Goal: Task Accomplishment & Management: Use online tool/utility

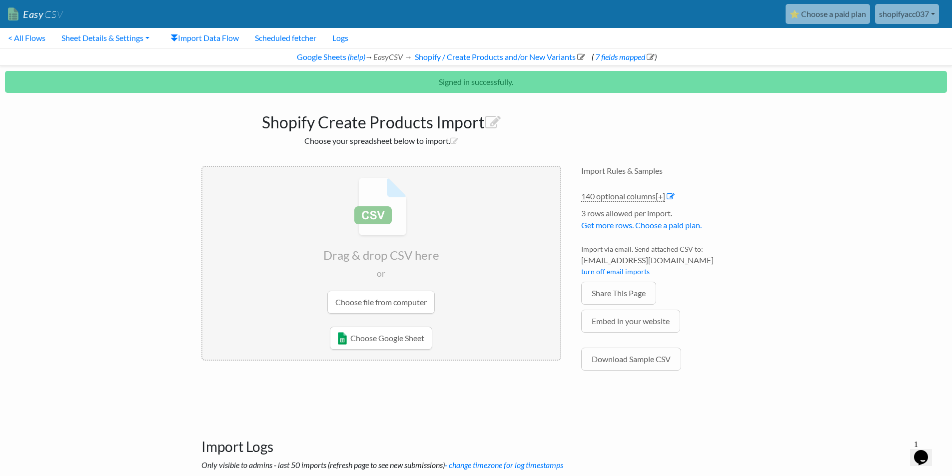
click at [386, 296] on input "file" at bounding box center [381, 245] width 358 height 157
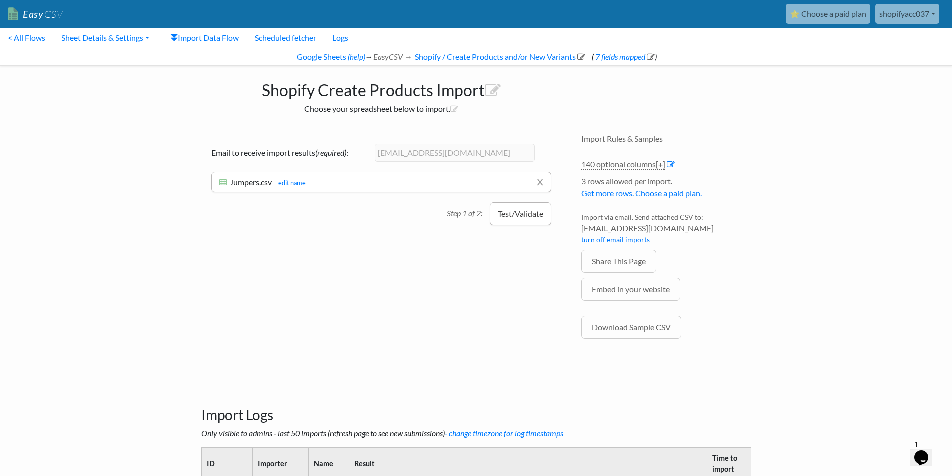
click at [525, 222] on button "Test/Validate" at bounding box center [520, 213] width 61 height 23
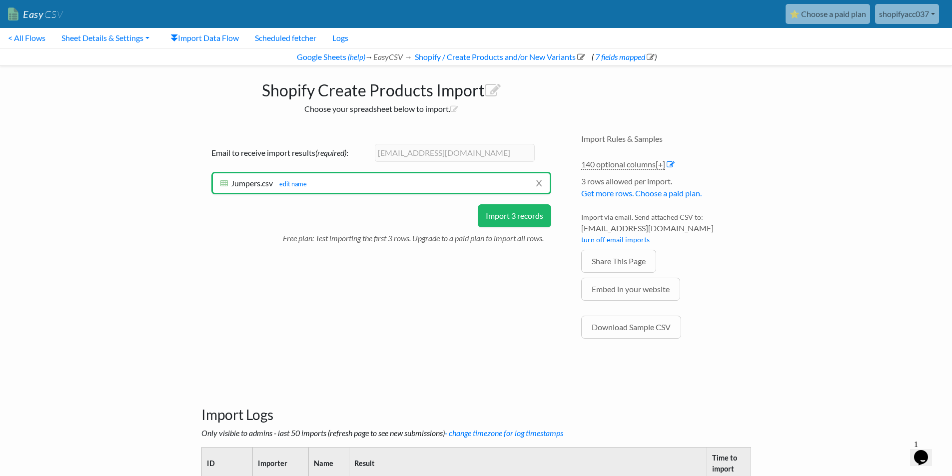
click at [525, 222] on button "Import 3 records" at bounding box center [514, 215] width 73 height 23
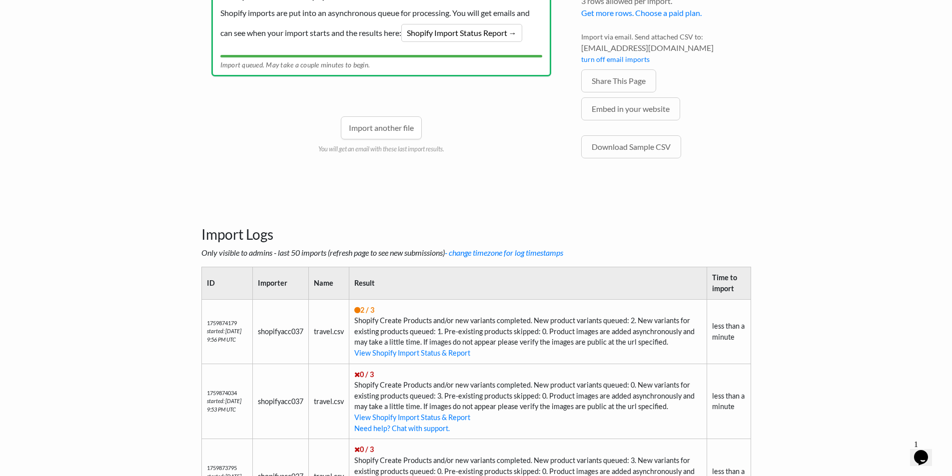
scroll to position [158, 0]
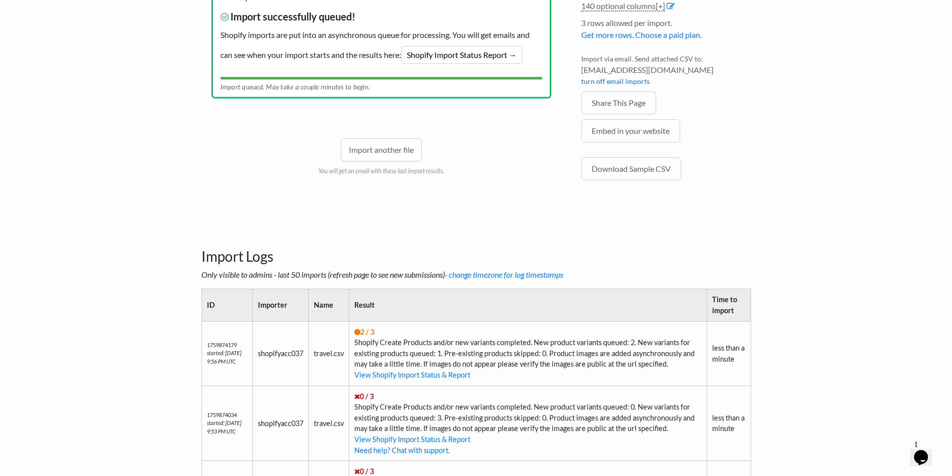
click at [568, 231] on h3 "Import Logs" at bounding box center [476, 244] width 550 height 42
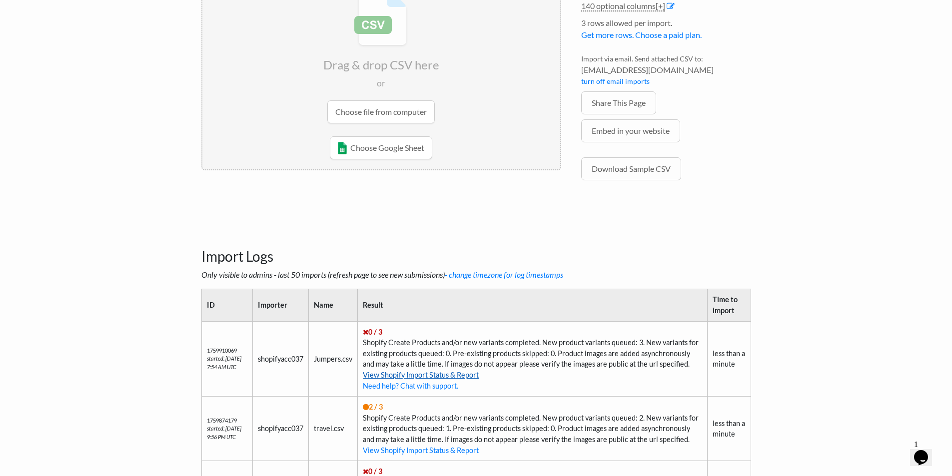
click at [464, 374] on link "View Shopify Import Status & Report" at bounding box center [421, 375] width 116 height 8
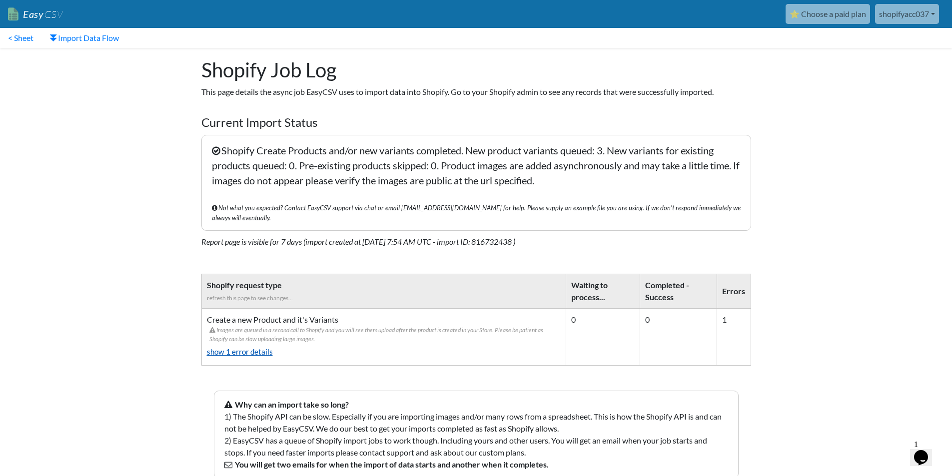
click at [259, 344] on link "show 1 error details" at bounding box center [384, 352] width 354 height 16
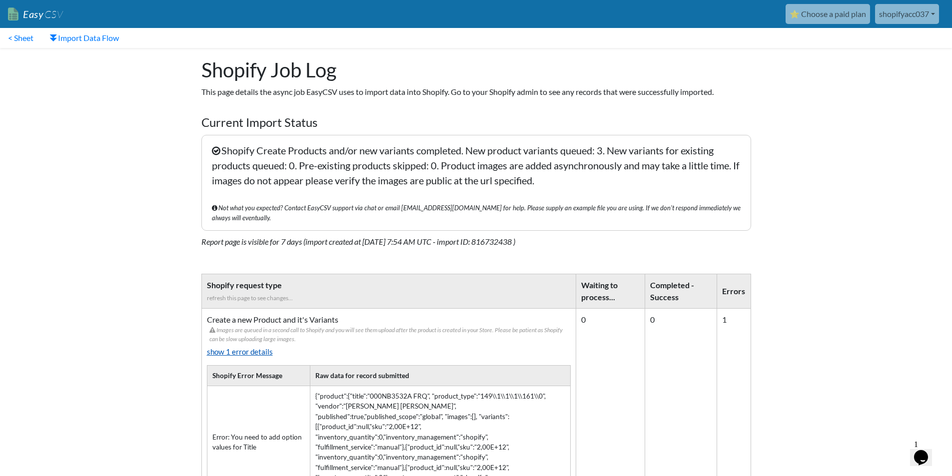
scroll to position [116, 0]
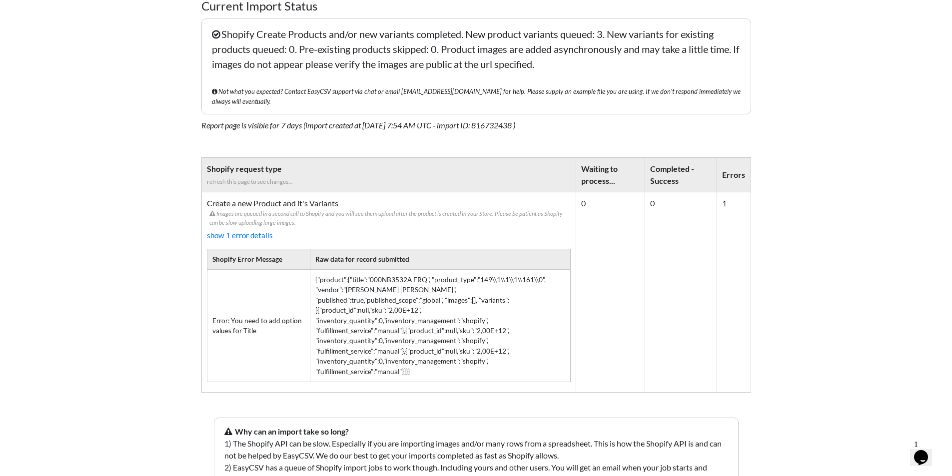
drag, startPoint x: 253, startPoint y: 317, endPoint x: 205, endPoint y: 308, distance: 49.4
click at [205, 308] on td "Create a new Product and it's Variants Images are queued in a second call to Sh…" at bounding box center [388, 292] width 375 height 200
click at [242, 306] on td "Error: You need to add option values for Title" at bounding box center [258, 325] width 103 height 112
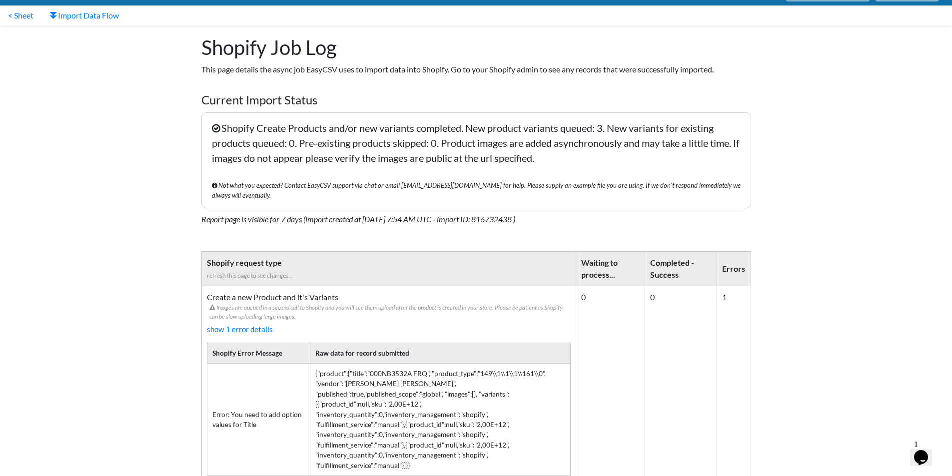
scroll to position [0, 0]
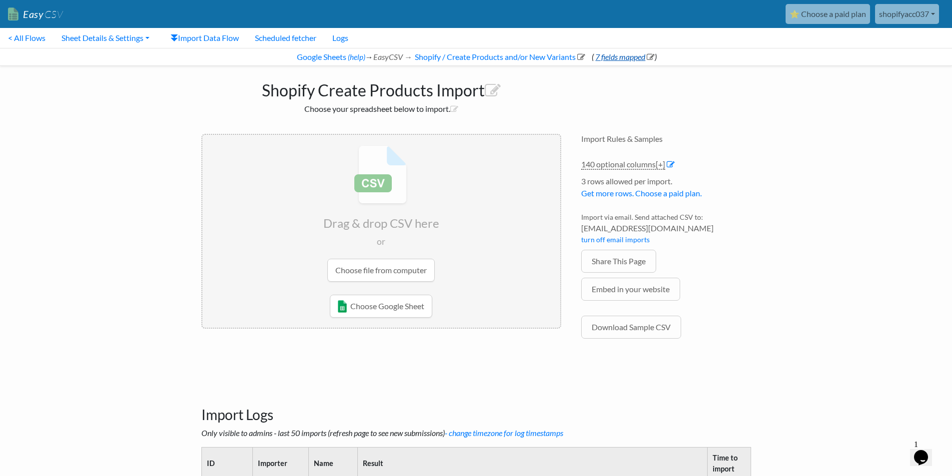
click at [615, 55] on link "7 fields mapped" at bounding box center [623, 56] width 61 height 9
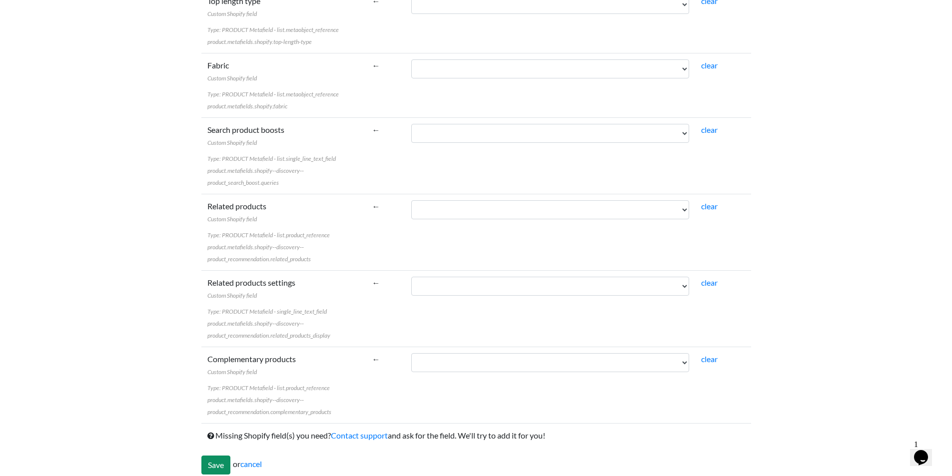
scroll to position [2334, 0]
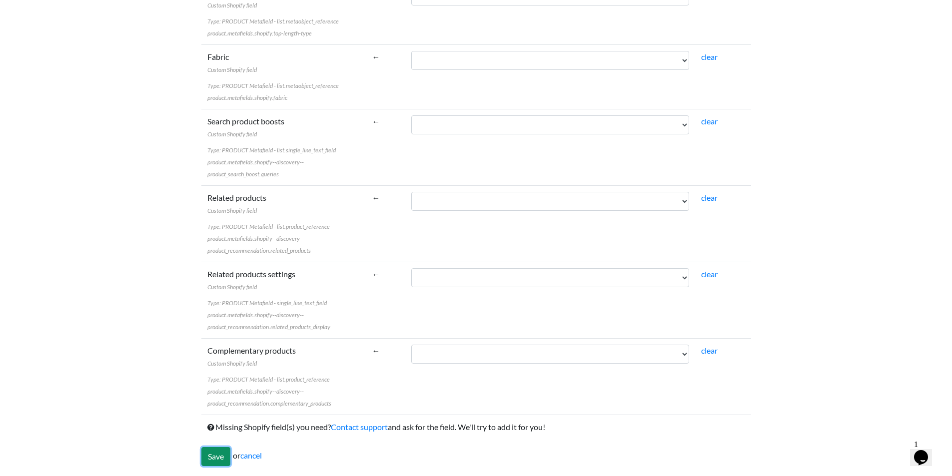
click at [207, 458] on input "Save" at bounding box center [215, 456] width 29 height 19
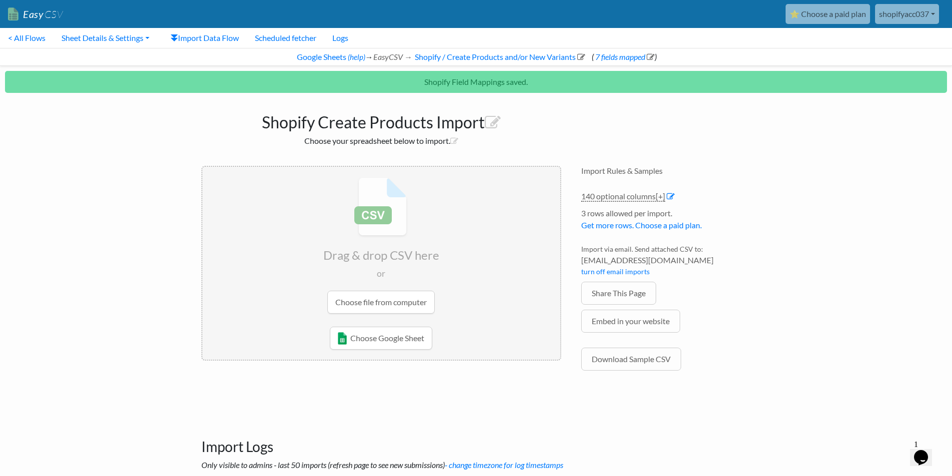
click at [365, 308] on input "file" at bounding box center [381, 245] width 358 height 157
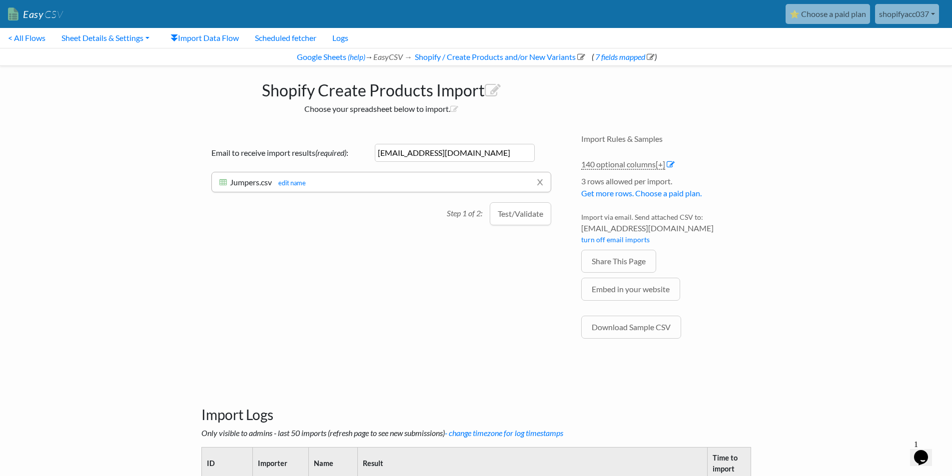
drag, startPoint x: 511, startPoint y: 214, endPoint x: 516, endPoint y: 338, distance: 124.5
click at [516, 338] on div "Drag & drop CSV here or Choose file from computer Choose Google Sheet Email to …" at bounding box center [381, 244] width 380 height 240
click at [516, 209] on button "Test/Validate" at bounding box center [520, 213] width 61 height 23
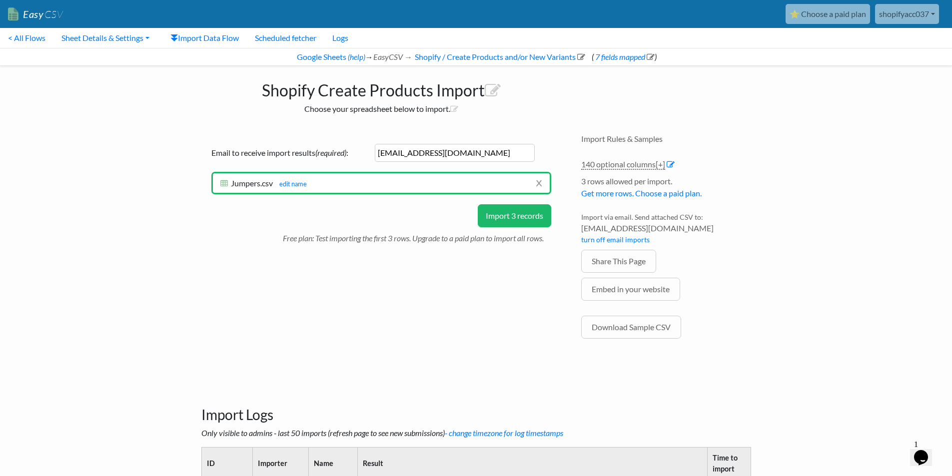
click at [516, 221] on button "Import 3 records" at bounding box center [514, 215] width 73 height 23
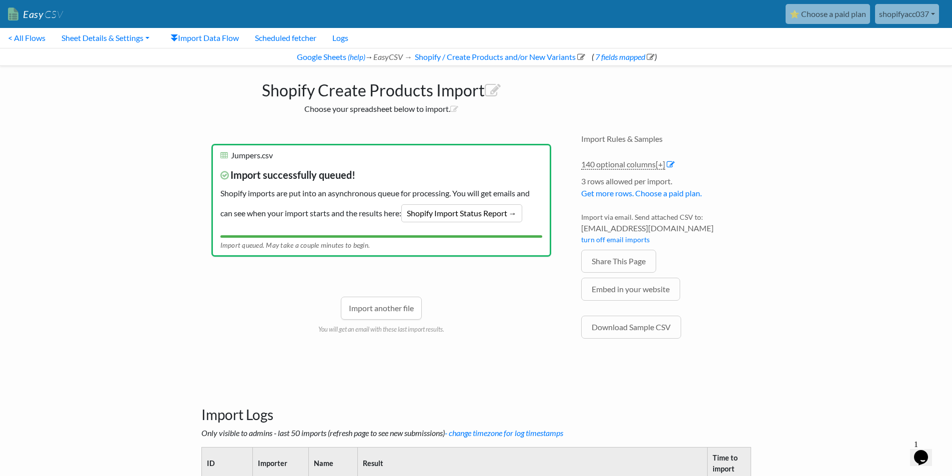
scroll to position [116, 0]
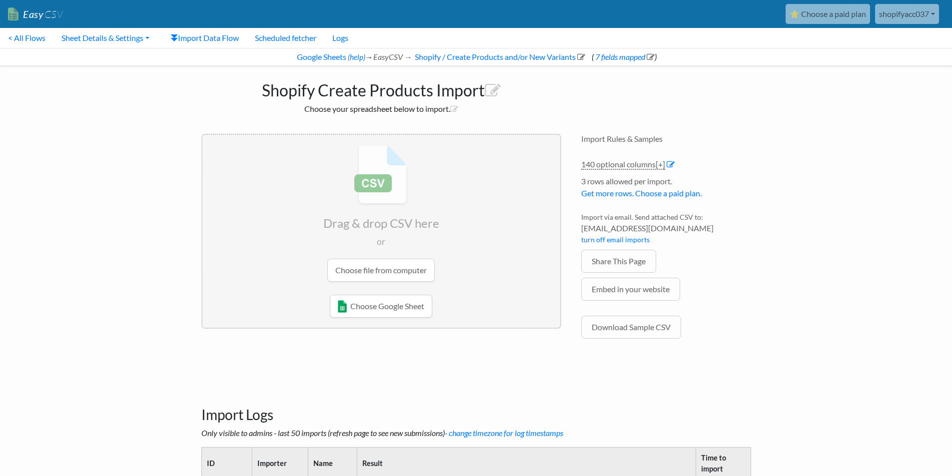
scroll to position [116, 0]
